Goal: Subscribe to service/newsletter

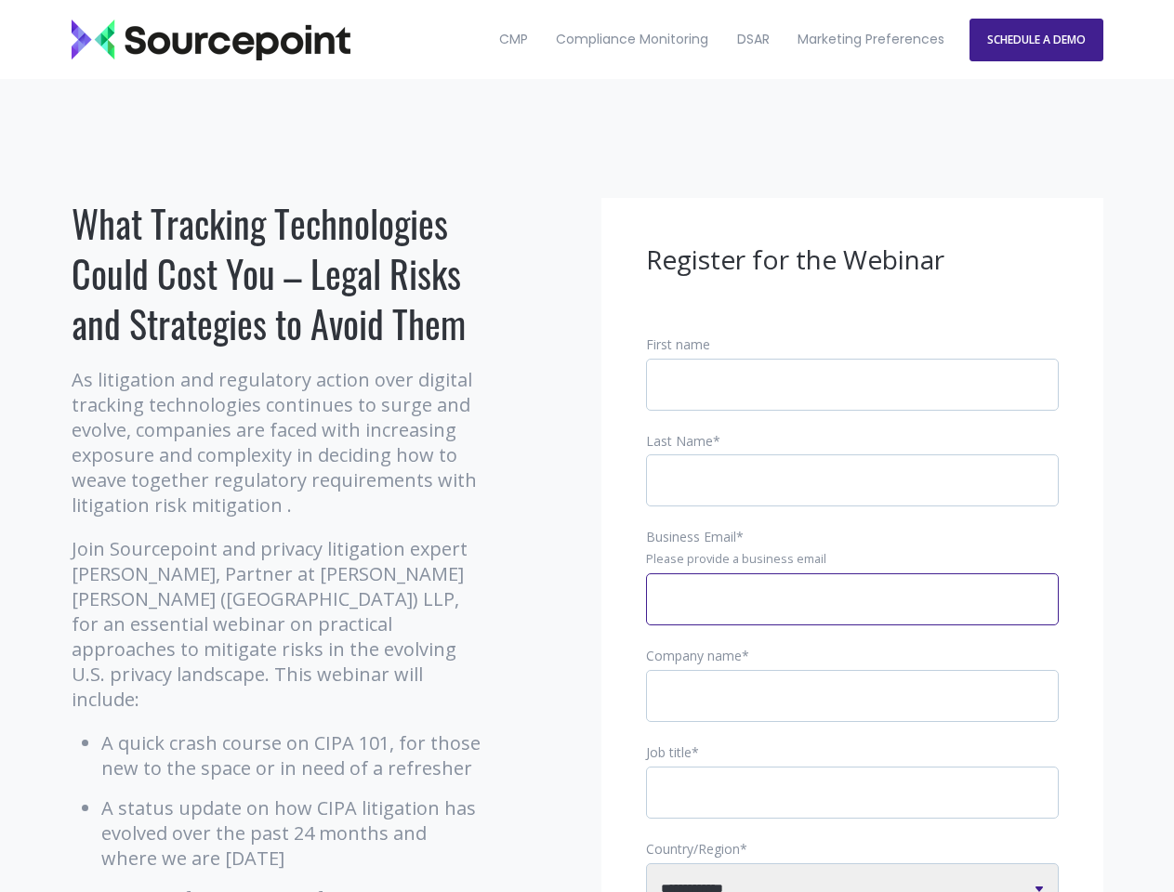
click at [852, 614] on input "Business Email *" at bounding box center [852, 599] width 413 height 52
